Goal: Task Accomplishment & Management: Manage account settings

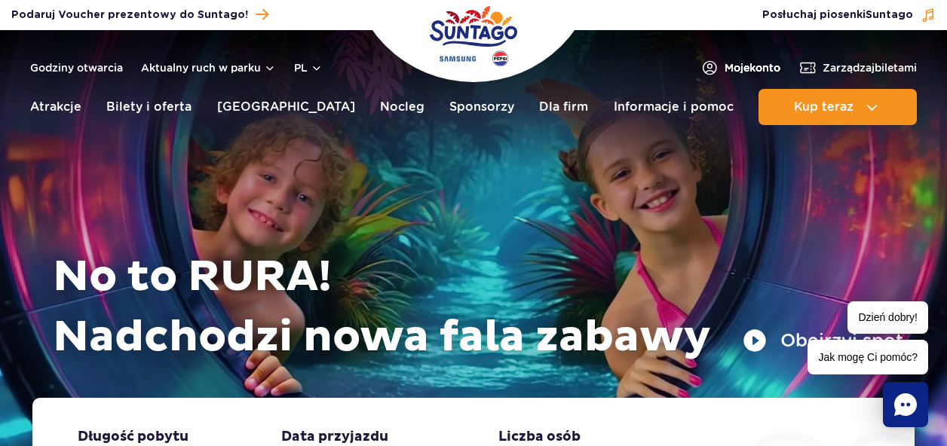
click at [735, 66] on span "Moje konto" at bounding box center [753, 67] width 56 height 15
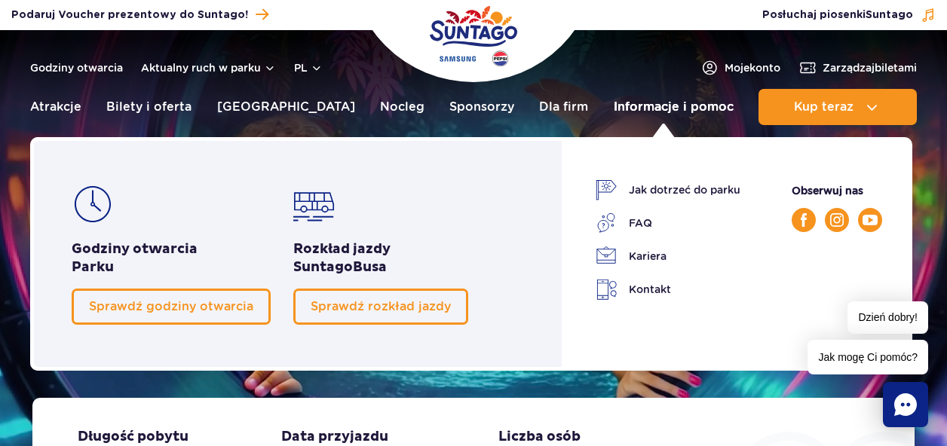
click at [637, 109] on link "Informacje i pomoc" at bounding box center [674, 107] width 120 height 36
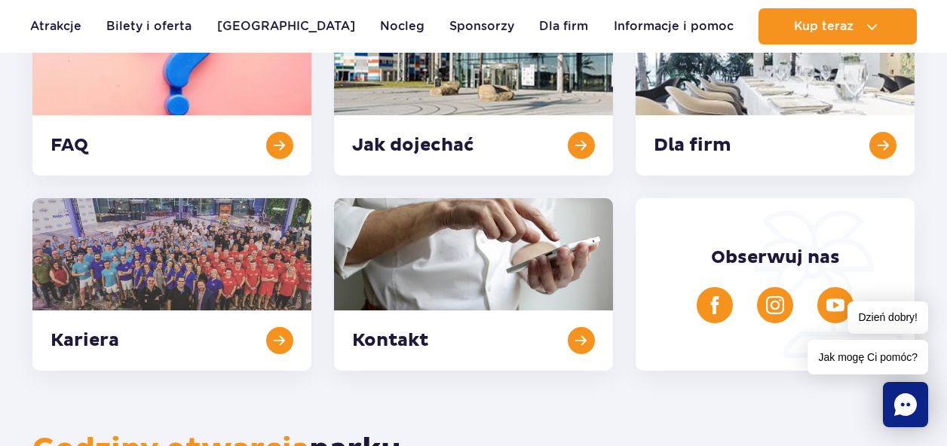
scroll to position [470, 0]
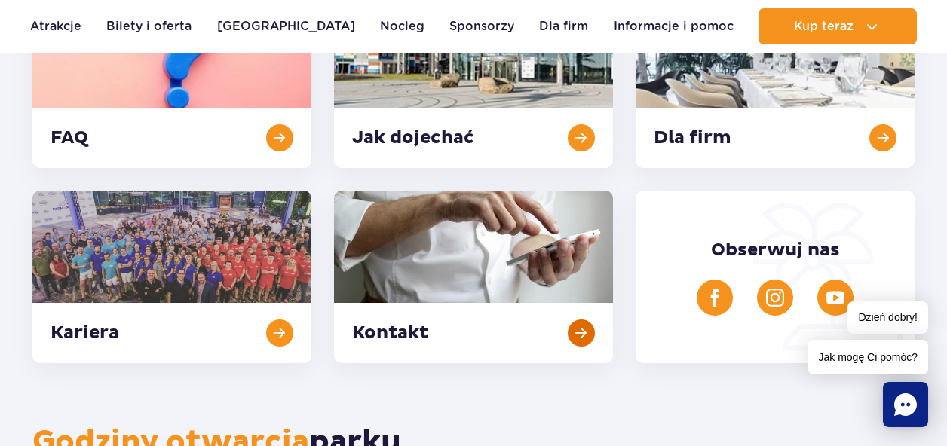
click at [400, 332] on link at bounding box center [473, 277] width 279 height 173
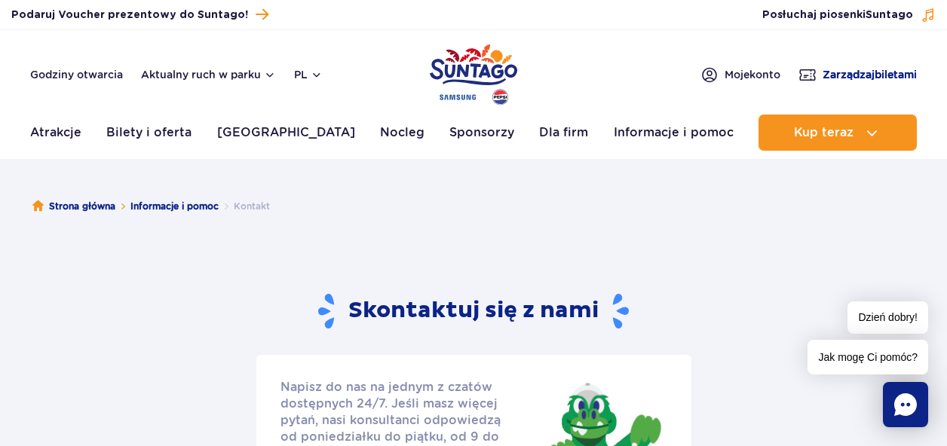
click at [826, 70] on span "Zarządzaj biletami" at bounding box center [870, 74] width 94 height 15
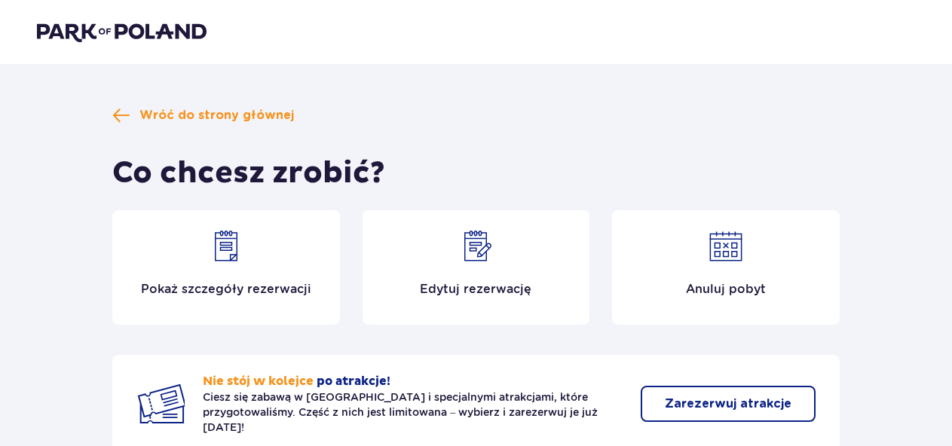
click at [472, 251] on img at bounding box center [476, 246] width 36 height 36
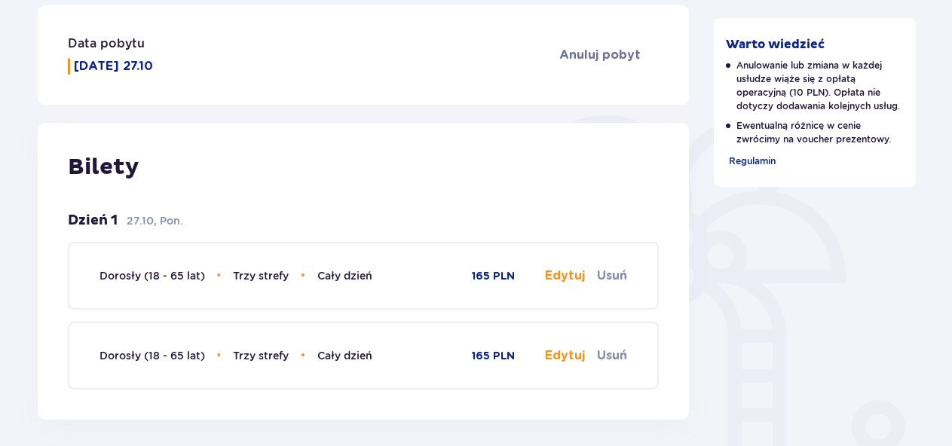
scroll to position [319, 0]
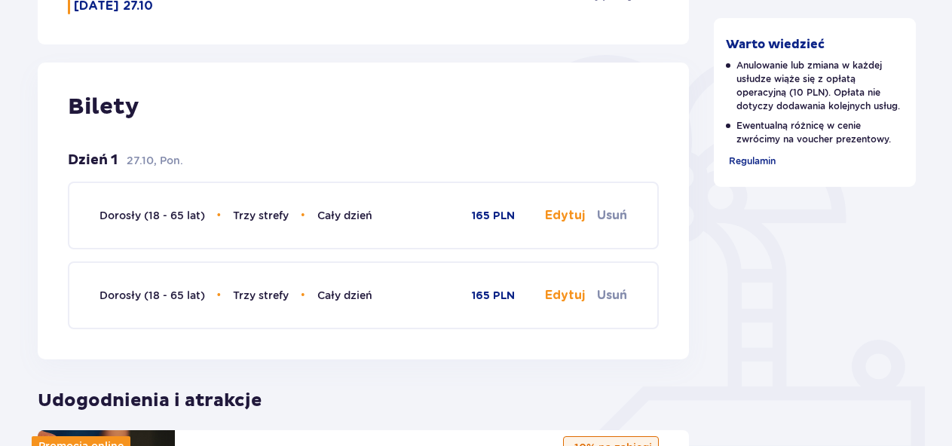
click at [571, 216] on button "Edytuj" at bounding box center [565, 215] width 40 height 17
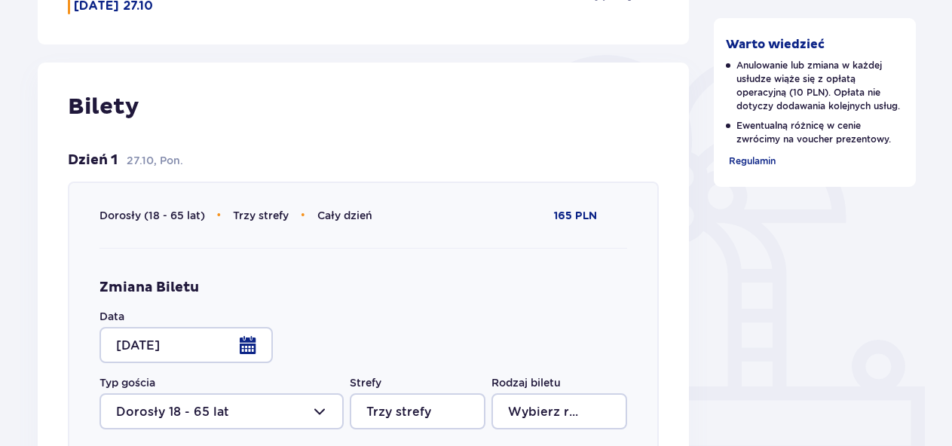
type input "Cały dzień"
click at [242, 346] on div at bounding box center [186, 345] width 173 height 36
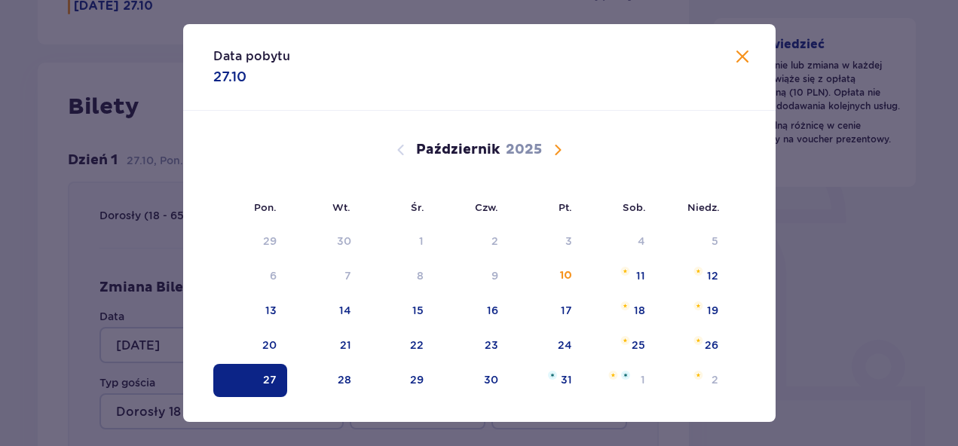
click at [242, 346] on div "20" at bounding box center [250, 345] width 75 height 33
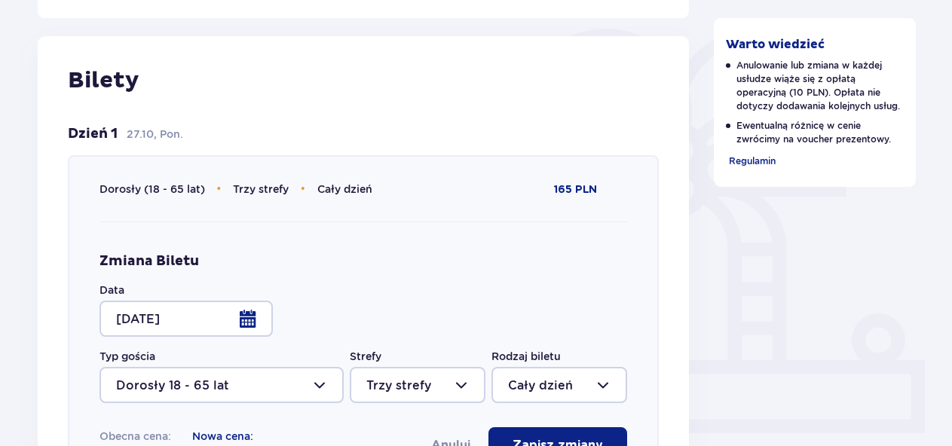
scroll to position [520, 0]
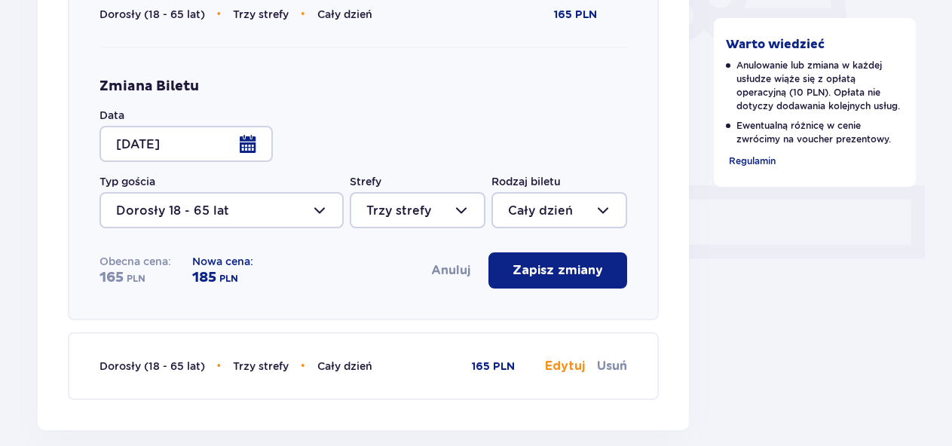
click at [201, 143] on div at bounding box center [186, 144] width 173 height 36
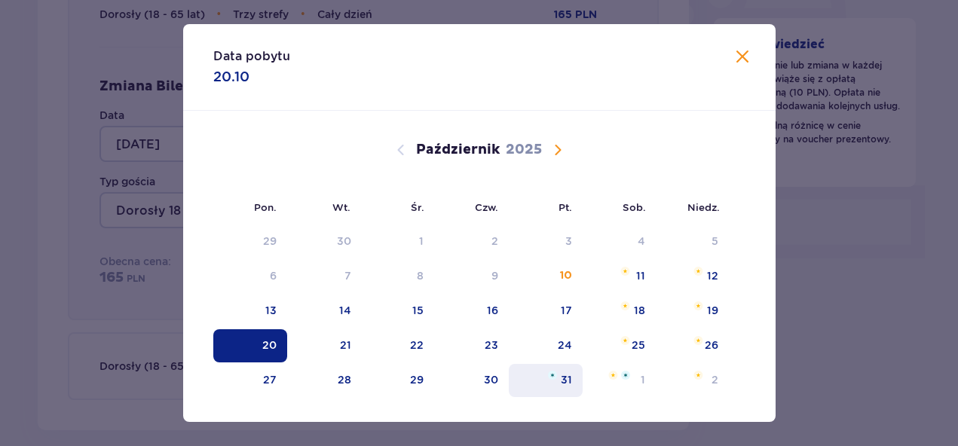
click at [558, 378] on div "31" at bounding box center [546, 380] width 75 height 33
type input "31.10.25"
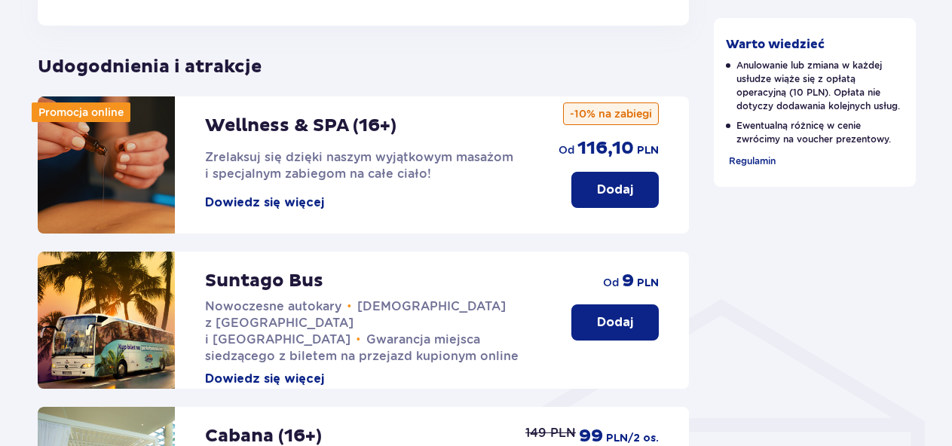
scroll to position [865, 0]
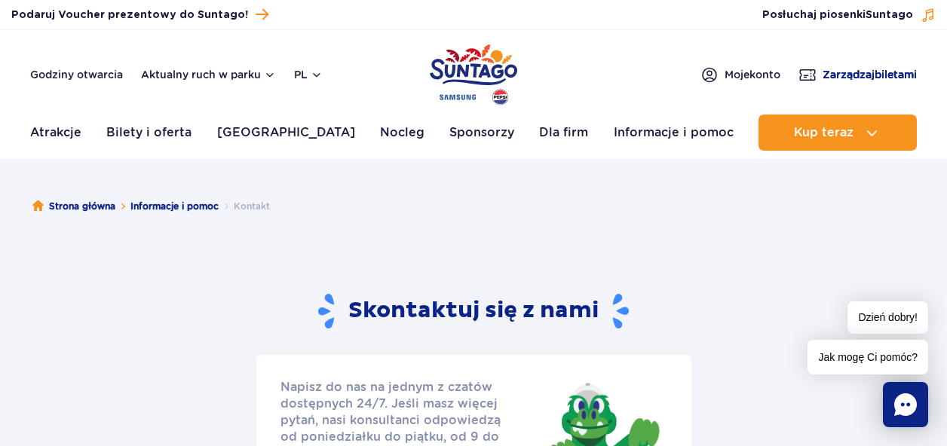
click at [823, 69] on span "Zarządzaj biletami" at bounding box center [870, 74] width 94 height 15
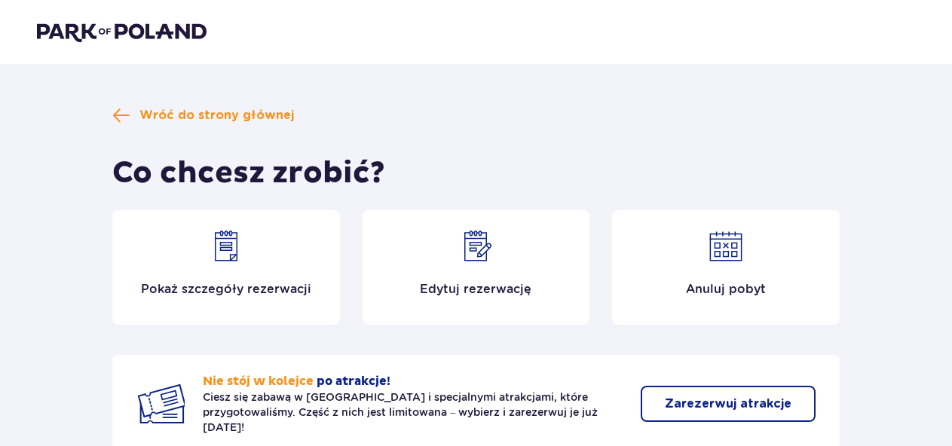
click at [511, 271] on div "Edytuj rezerwację" at bounding box center [477, 267] width 228 height 115
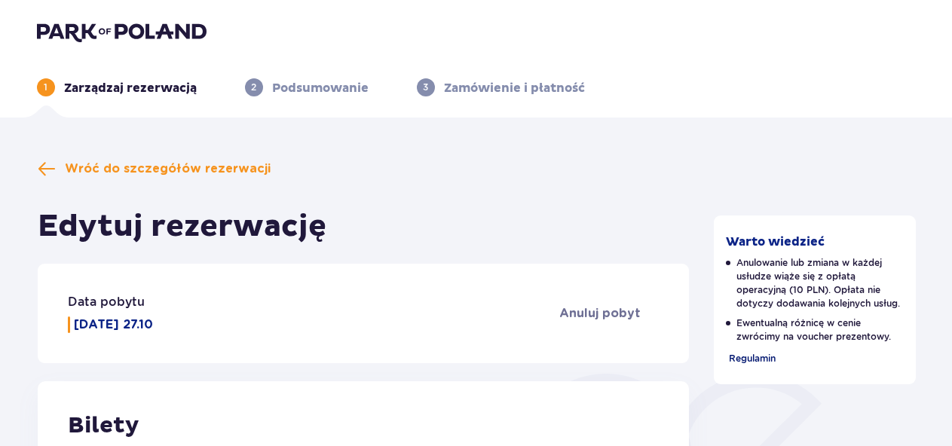
click at [768, 356] on span "Regulamin" at bounding box center [752, 358] width 47 height 11
